Goal: Task Accomplishment & Management: Manage account settings

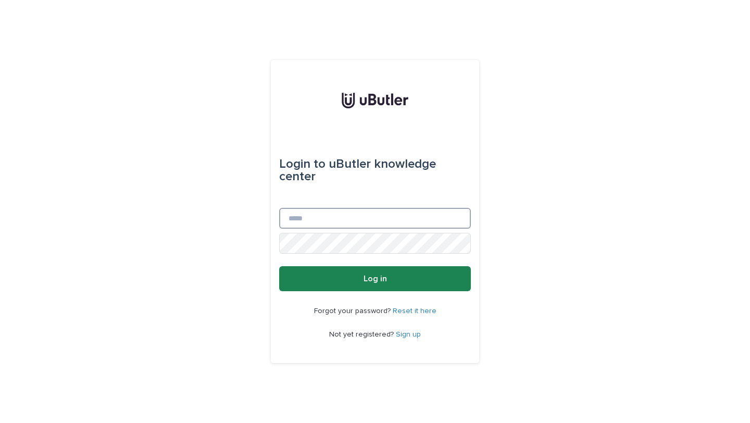
type input "**********"
click at [411, 281] on button "Log in" at bounding box center [375, 278] width 192 height 25
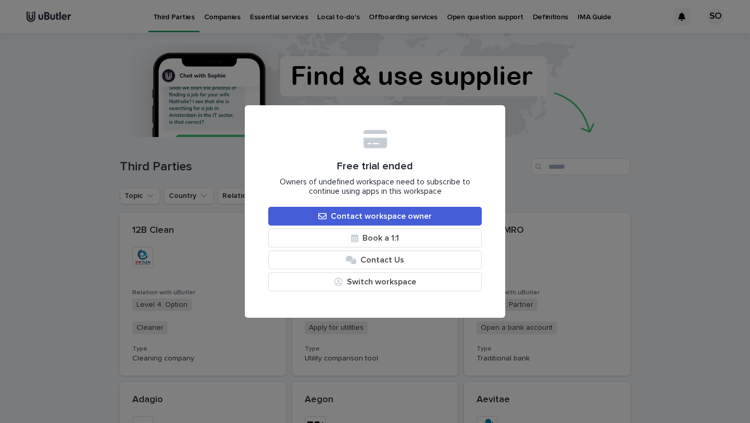
click at [509, 159] on div "Free trial ended Owners of undefined workspace need to subscribe to continue us…" at bounding box center [375, 211] width 750 height 423
click at [455, 102] on div "Free trial ended Owners of undefined workspace need to subscribe to continue us…" at bounding box center [375, 211] width 750 height 423
click at [455, 78] on div "Free trial ended Owners of undefined workspace need to subscribe to continue us…" at bounding box center [375, 211] width 750 height 423
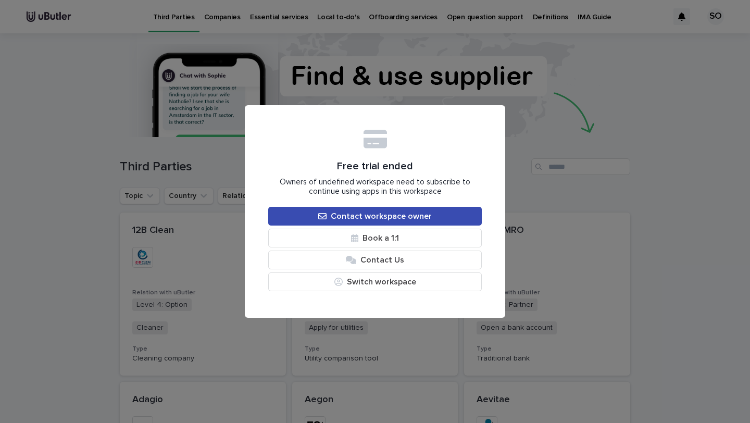
click at [450, 215] on link "Contact workspace owner" at bounding box center [374, 216] width 213 height 19
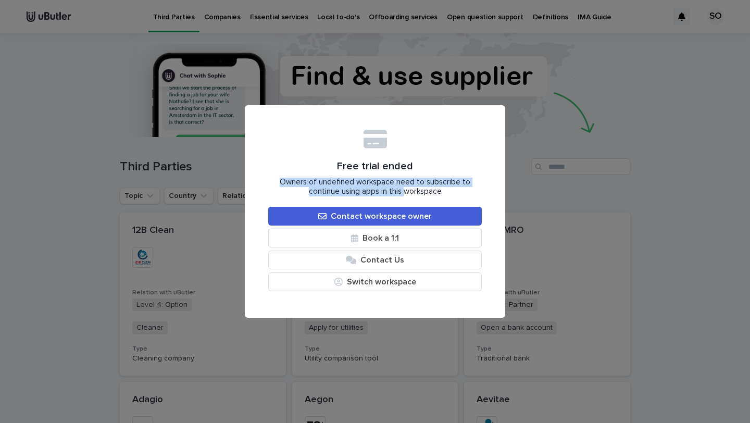
drag, startPoint x: 405, startPoint y: 188, endPoint x: 371, endPoint y: 174, distance: 37.1
click at [371, 174] on div "Free trial ended Owners of undefined workspace need to subscribe to continue us…" at bounding box center [374, 212] width 213 height 166
click at [396, 241] on span "Book a 1:1" at bounding box center [380, 238] width 36 height 8
click at [400, 282] on button "Switch workspace" at bounding box center [374, 281] width 213 height 19
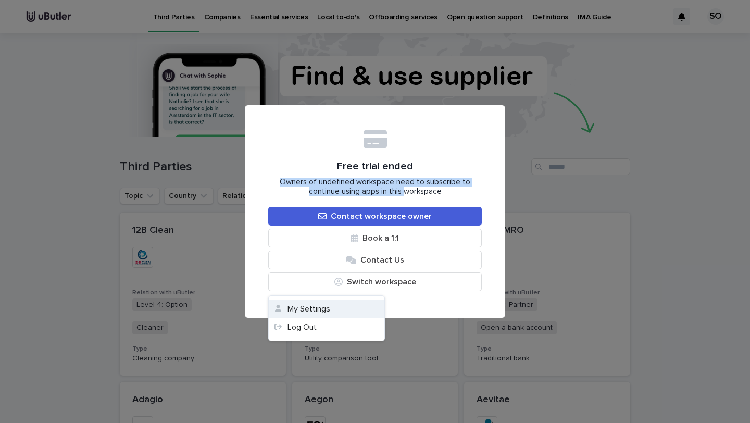
click at [326, 309] on button "My Settings" at bounding box center [327, 309] width 116 height 18
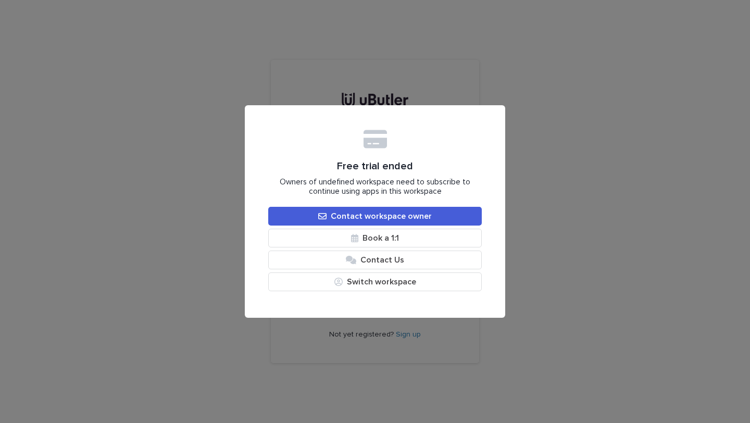
type input "**********"
click at [394, 93] on div "Free trial ended Owners of undefined workspace need to subscribe to continue us…" at bounding box center [375, 211] width 750 height 423
type input "**********"
drag, startPoint x: 334, startPoint y: 163, endPoint x: 390, endPoint y: 175, distance: 58.1
click at [390, 175] on div "Free trial ended Owners of undefined workspace need to subscribe to continue us…" at bounding box center [374, 212] width 213 height 166
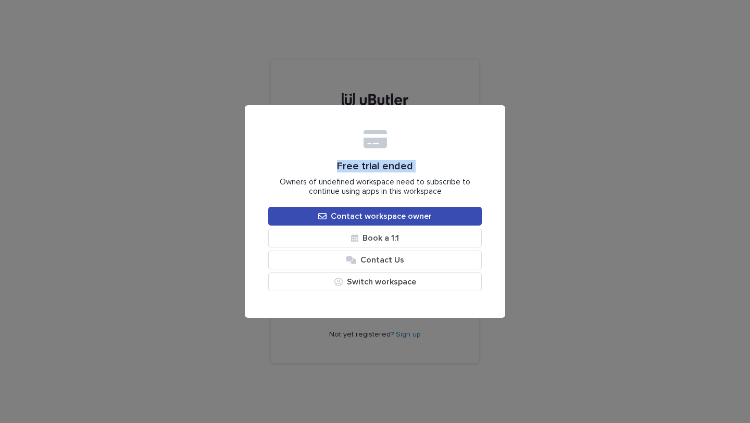
click at [474, 225] on link "Contact workspace owner" at bounding box center [374, 216] width 213 height 19
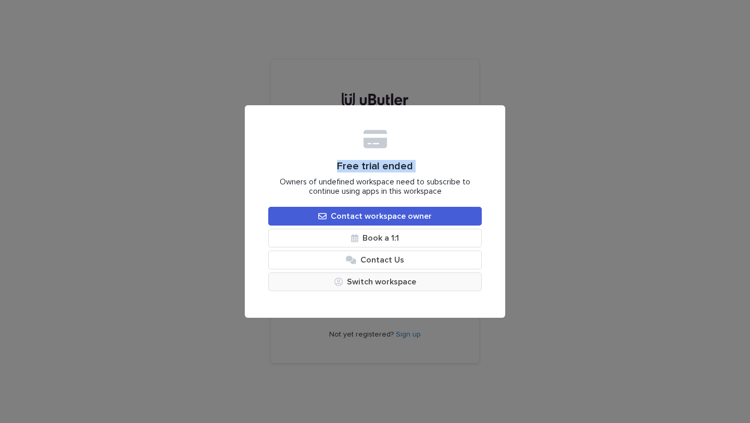
click at [394, 277] on button "Switch workspace" at bounding box center [374, 281] width 213 height 19
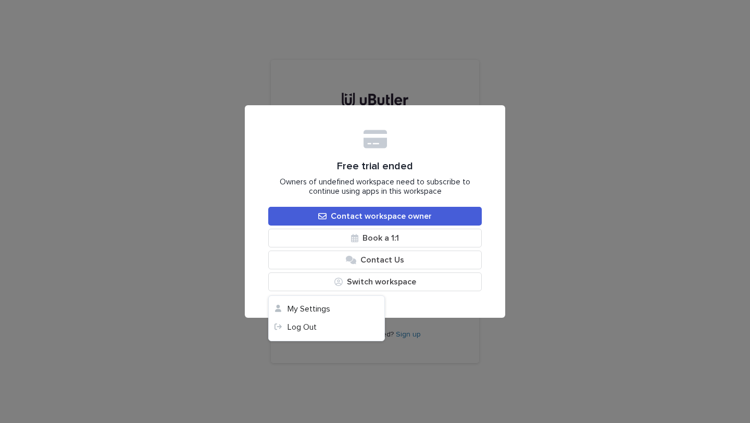
click at [364, 92] on div "Free trial ended Owners of undefined workspace need to subscribe to continue us…" at bounding box center [375, 211] width 750 height 423
click at [350, 291] on div "Free trial ended Owners of undefined workspace need to subscribe to continue us…" at bounding box center [374, 212] width 213 height 166
click at [350, 285] on button "Switch workspace" at bounding box center [374, 281] width 213 height 19
click at [319, 324] on link "Log Out" at bounding box center [327, 327] width 116 height 18
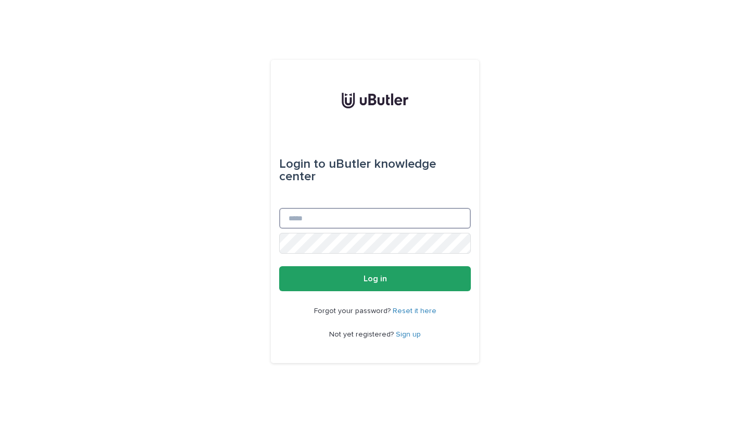
type input "**********"
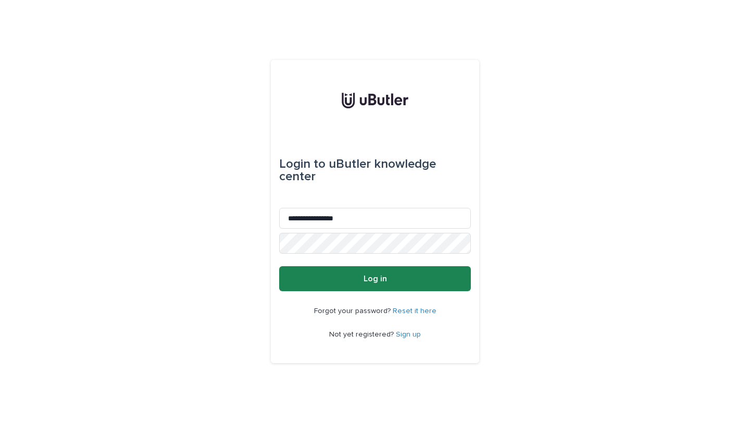
click at [389, 277] on button "Log in" at bounding box center [375, 278] width 192 height 25
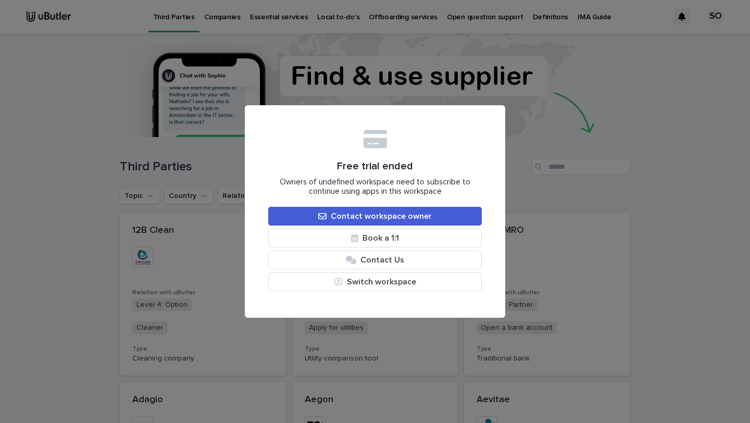
click at [153, 153] on div "Free trial ended Owners of undefined workspace need to subscribe to continue us…" at bounding box center [375, 211] width 750 height 423
